Goal: Task Accomplishment & Management: Use online tool/utility

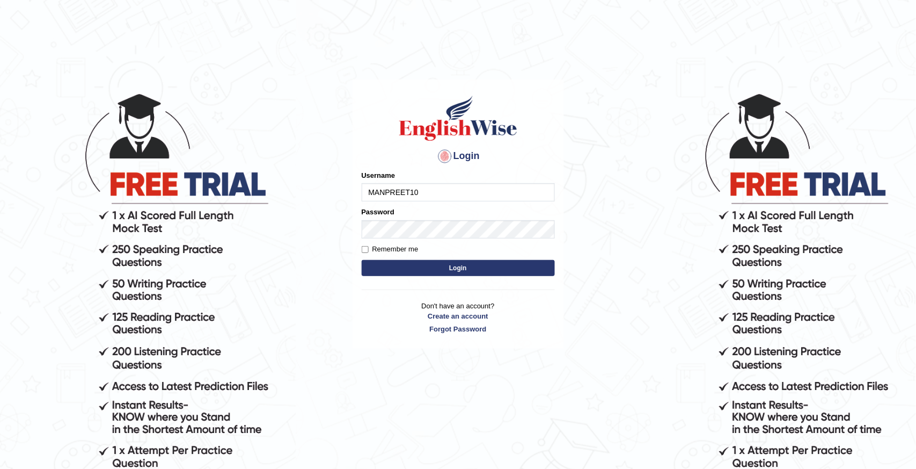
drag, startPoint x: 0, startPoint y: 0, endPoint x: 431, endPoint y: 194, distance: 473.0
click at [431, 194] on input "MANPREET10" at bounding box center [458, 192] width 193 height 18
type input "M"
type input "deepika_online"
click at [451, 266] on button "Login" at bounding box center [458, 268] width 193 height 16
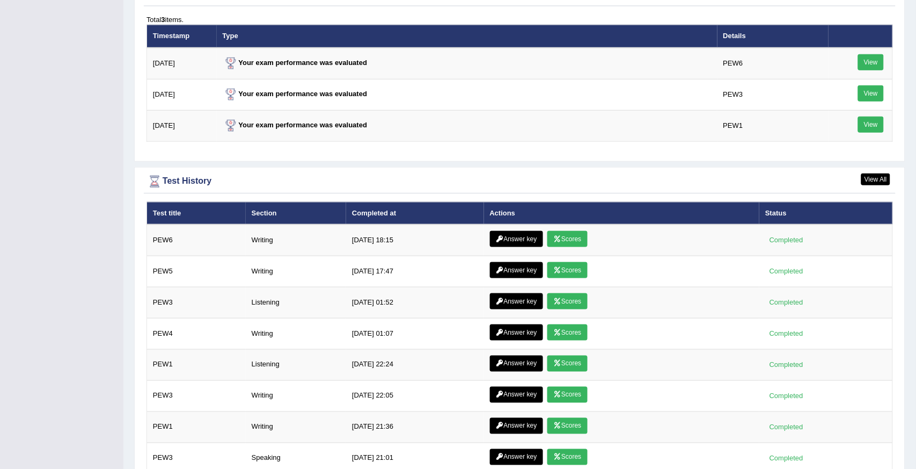
scroll to position [1406, 0]
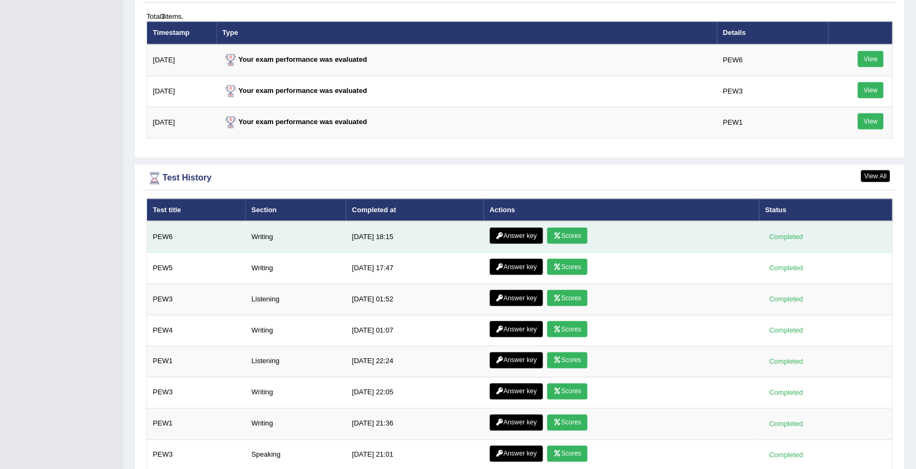
click at [572, 229] on link "Scores" at bounding box center [567, 236] width 40 height 16
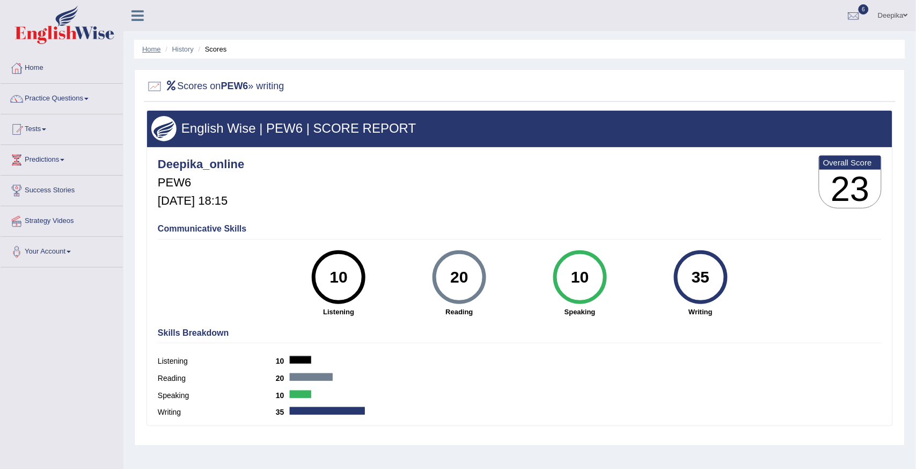
click at [148, 50] on link "Home" at bounding box center [151, 49] width 19 height 8
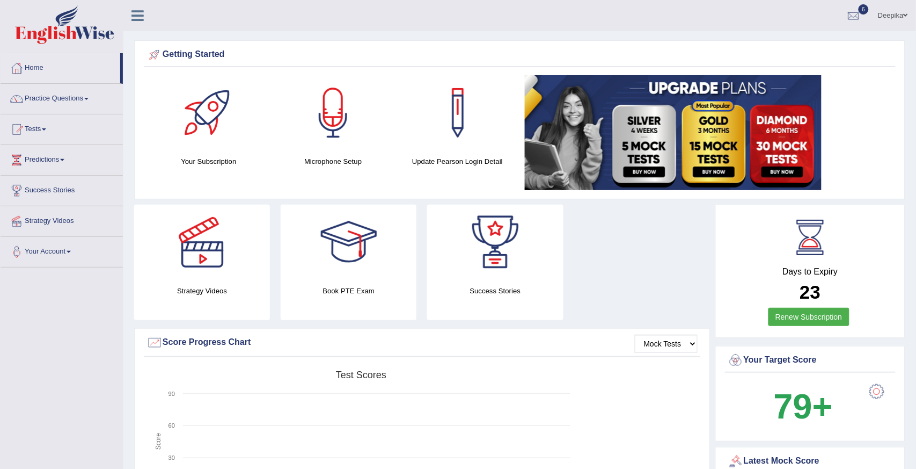
click at [89, 98] on span at bounding box center [86, 99] width 4 height 2
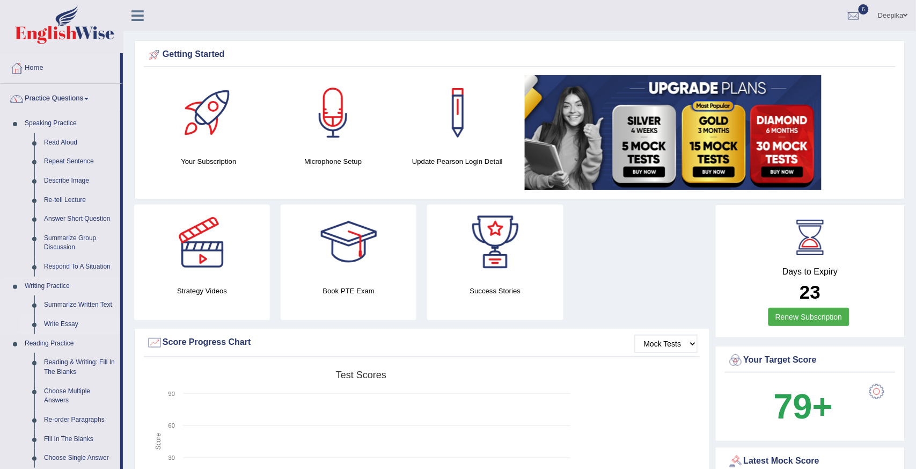
click at [55, 323] on link "Write Essay" at bounding box center [79, 323] width 81 height 19
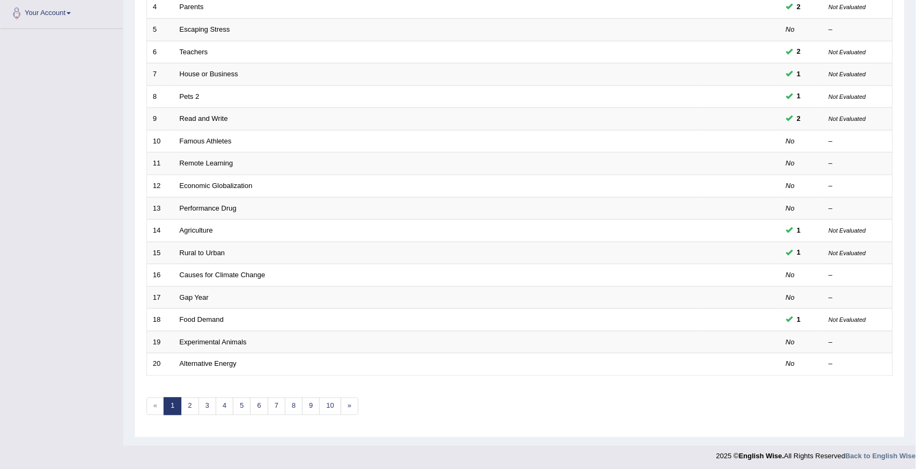
scroll to position [242, 0]
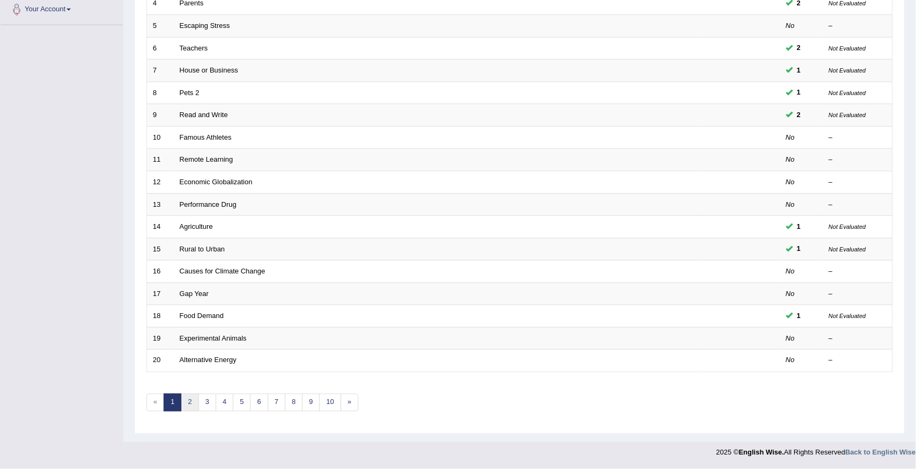
click at [189, 406] on link "2" at bounding box center [190, 402] width 18 height 18
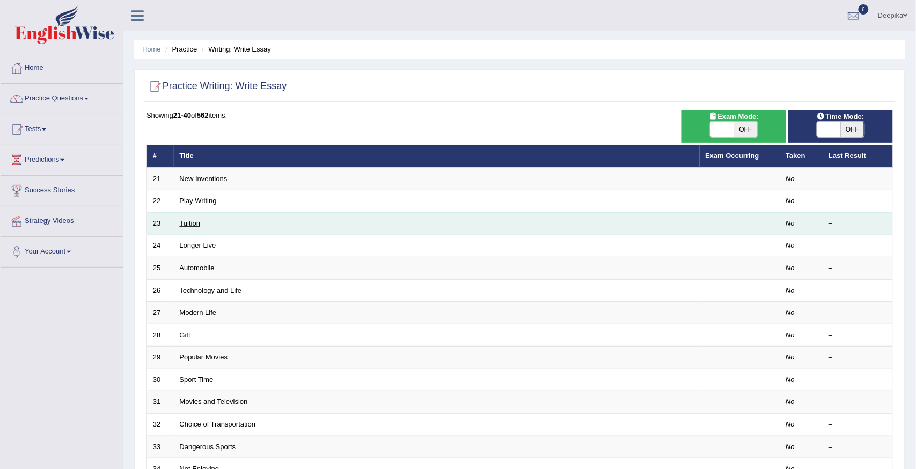
click at [188, 222] on link "Tuition" at bounding box center [190, 223] width 21 height 8
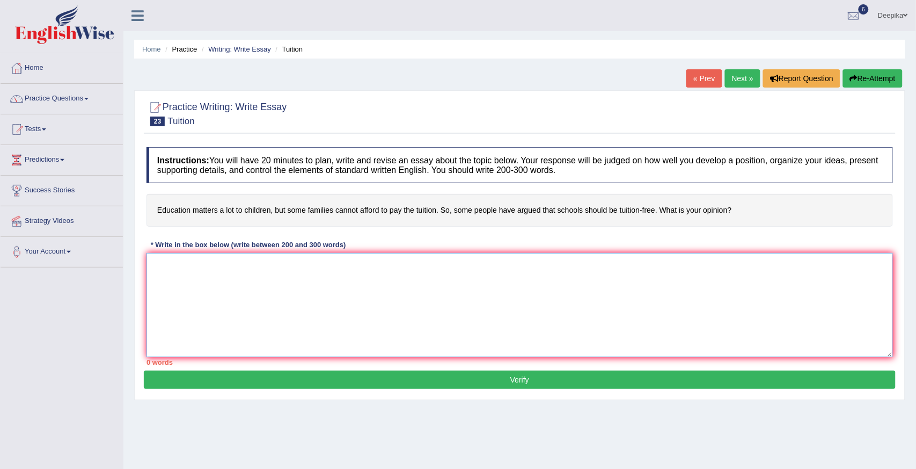
click at [165, 271] on textarea at bounding box center [520, 305] width 747 height 104
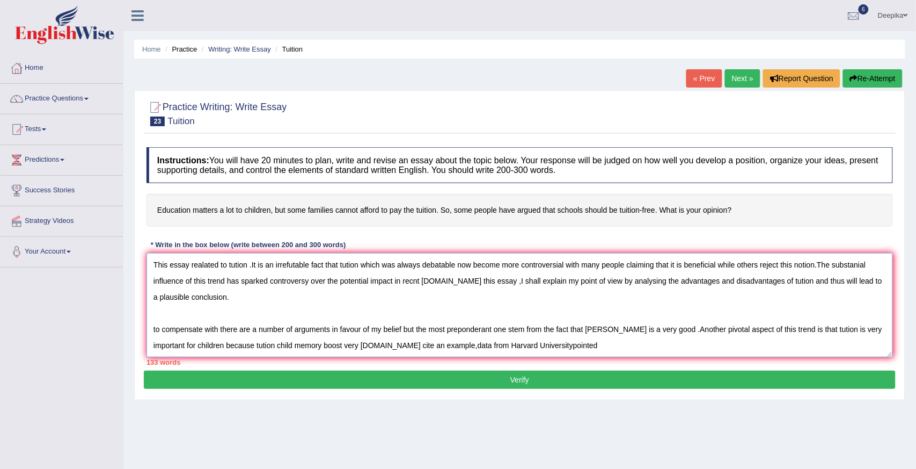
click at [491, 344] on textarea "This essay realated to tution .It is an irrefutable fact that tution which was …" at bounding box center [520, 305] width 747 height 104
click at [527, 346] on textarea "This essay realated to tution .It is an irrefutable fact that tution which was …" at bounding box center [520, 305] width 747 height 104
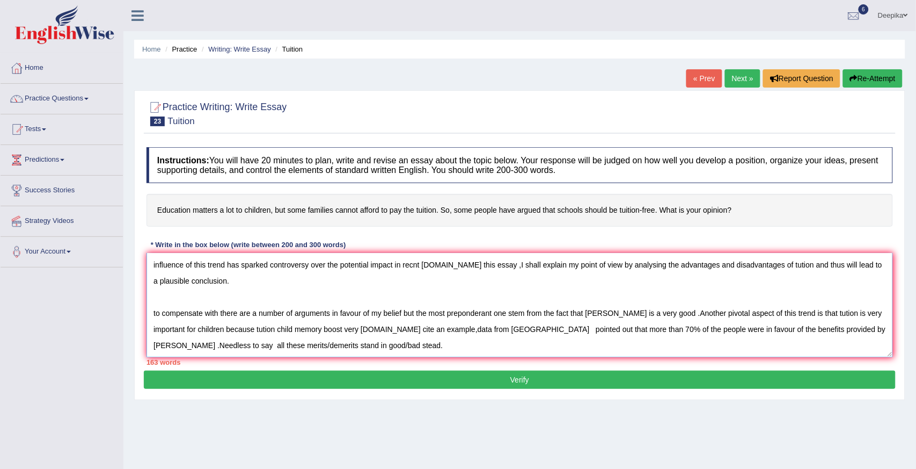
scroll to position [41, 0]
click at [200, 287] on textarea "This essay realated to tution .It is an irrefutable fact that tution which was …" at bounding box center [520, 305] width 747 height 104
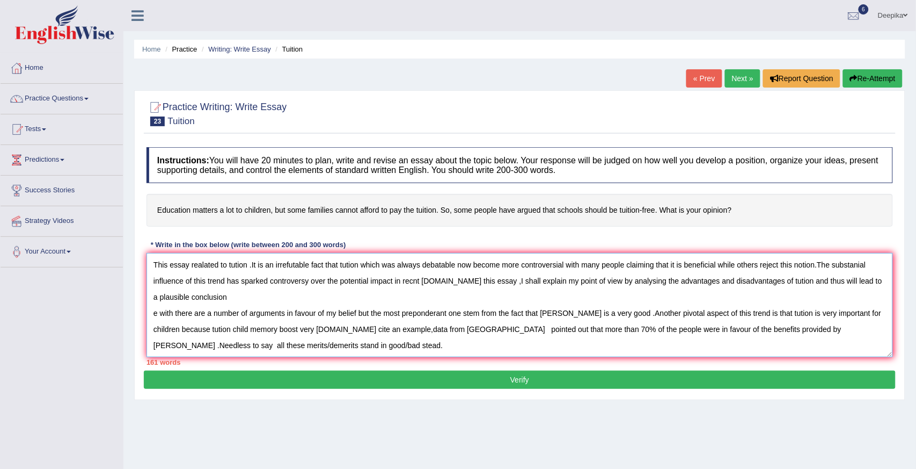
scroll to position [32, 0]
click at [321, 314] on textarea "This essay realated to tution .It is an irrefutable fact that tution which was …" at bounding box center [520, 305] width 747 height 104
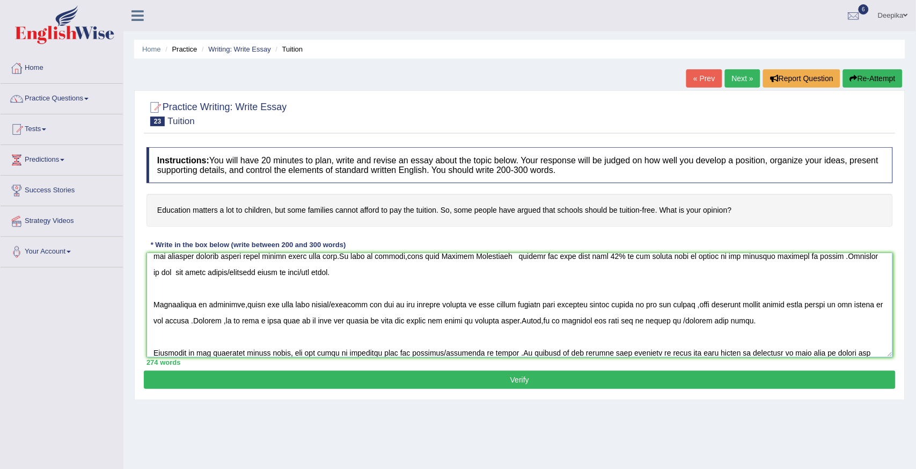
scroll to position [89, 0]
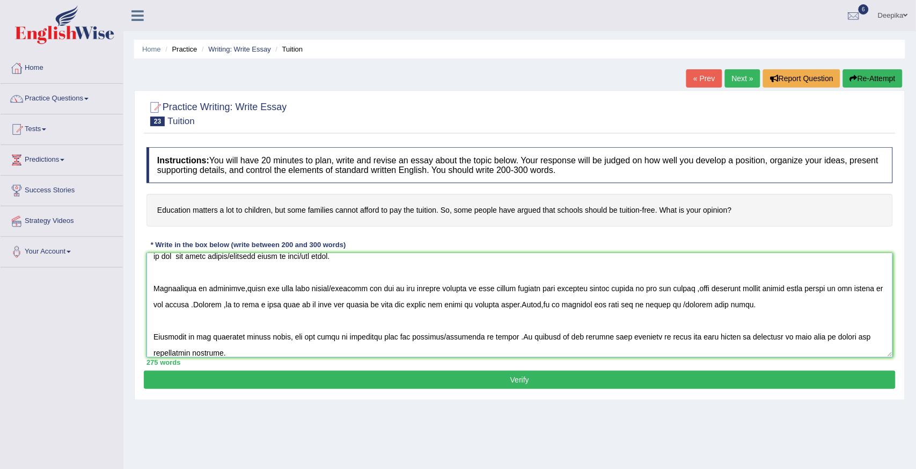
click at [176, 350] on textarea at bounding box center [520, 305] width 747 height 104
type textarea "This essay realated to tution .It is an irrefutable fact that tution which was …"
click at [269, 378] on button "Verify" at bounding box center [520, 379] width 752 height 18
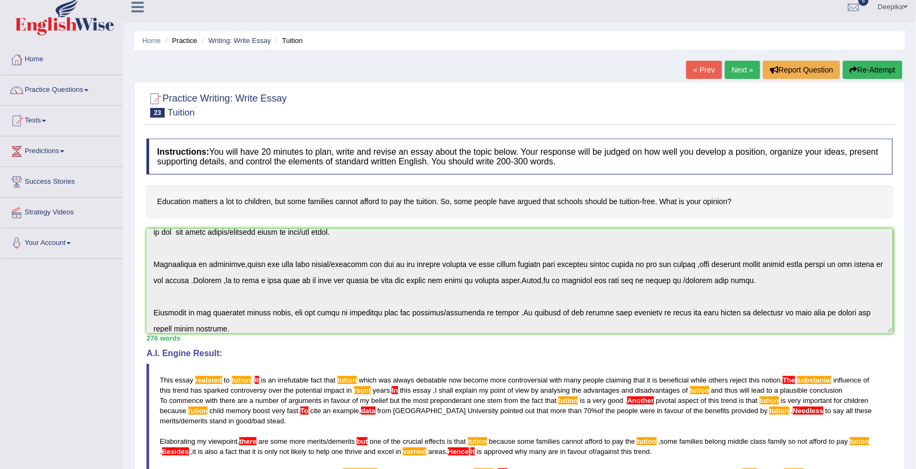
scroll to position [1, 0]
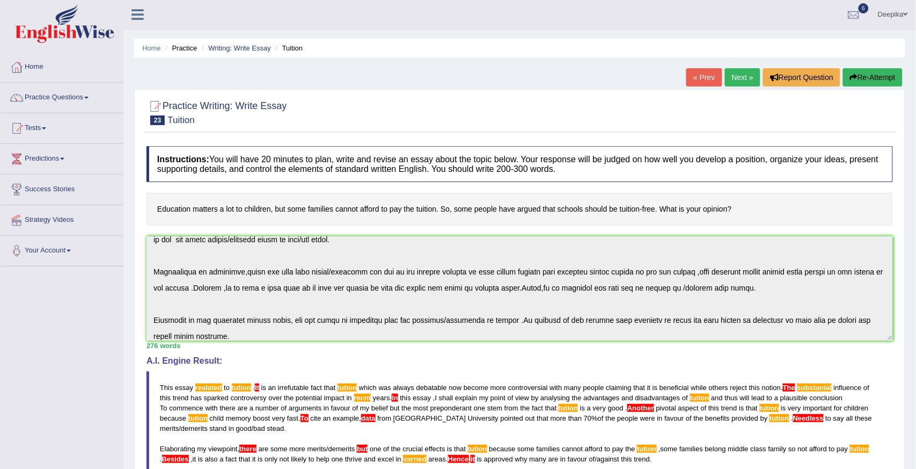
click at [87, 98] on link "Practice Questions" at bounding box center [62, 96] width 122 height 27
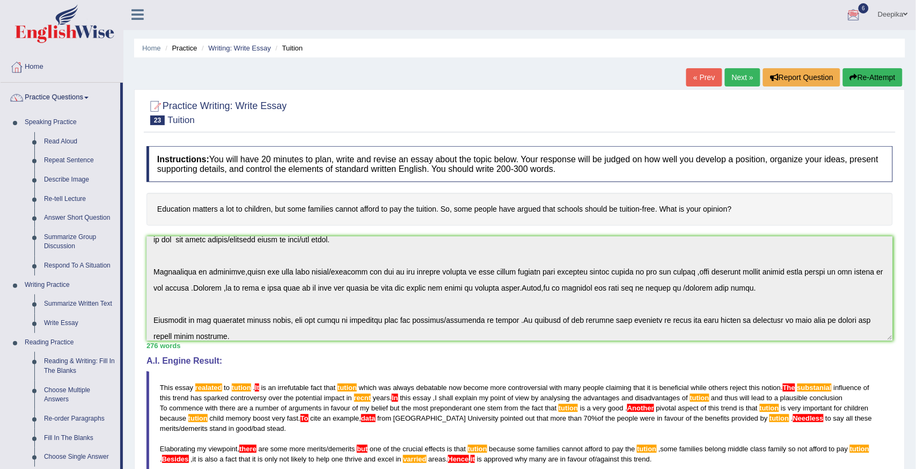
click at [855, 13] on div at bounding box center [854, 15] width 16 height 16
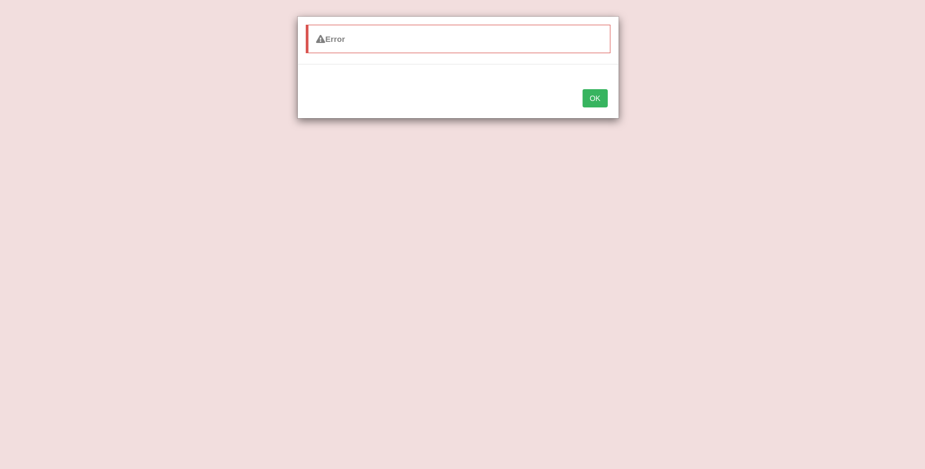
click at [595, 100] on button "OK" at bounding box center [595, 98] width 25 height 18
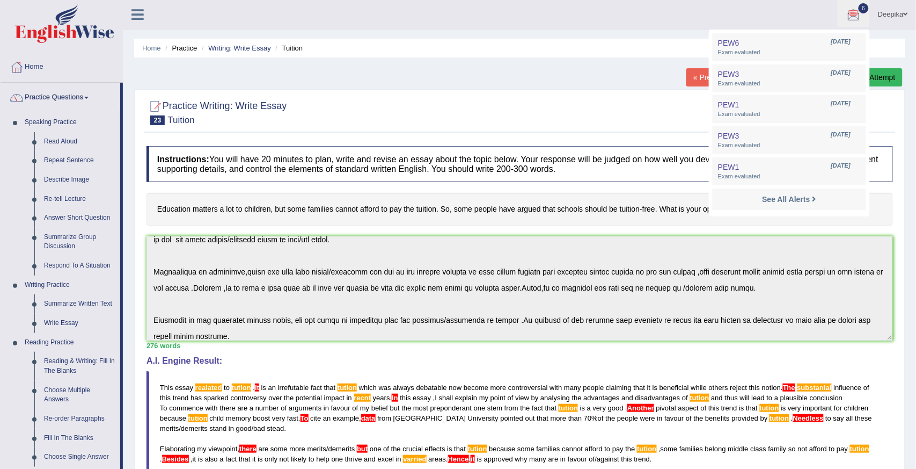
click at [859, 9] on div at bounding box center [854, 15] width 16 height 16
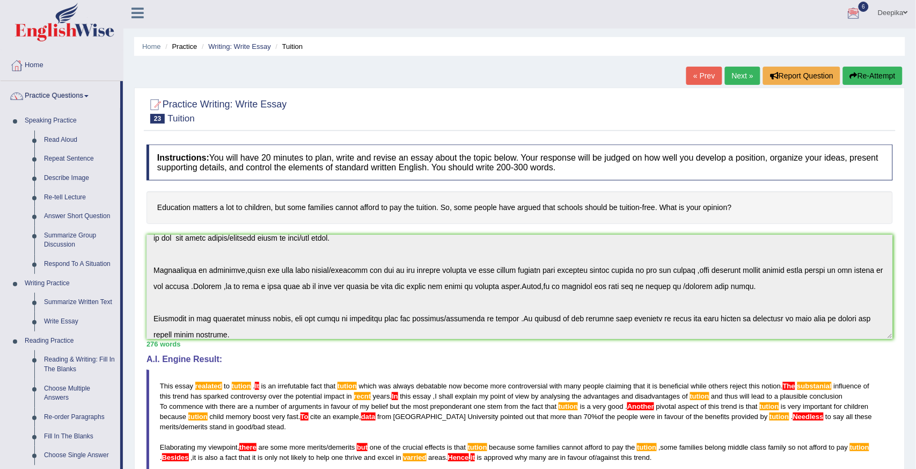
scroll to position [0, 0]
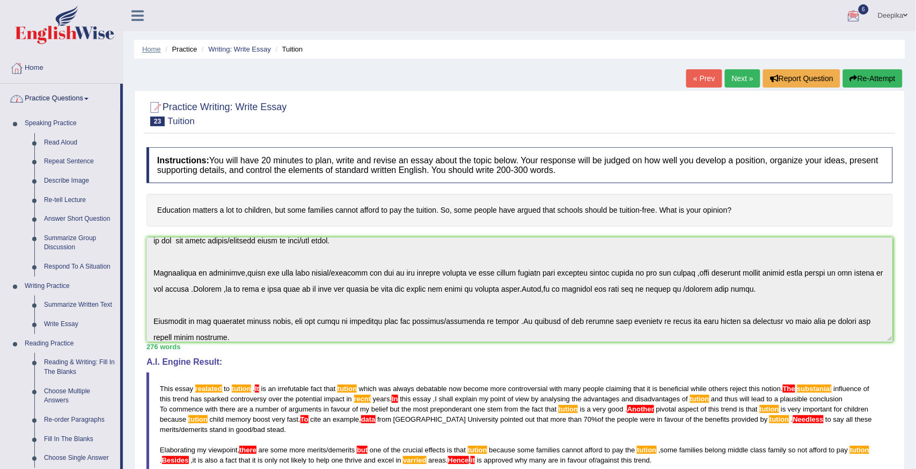
click at [149, 50] on link "Home" at bounding box center [151, 49] width 19 height 8
